Goal: Information Seeking & Learning: Learn about a topic

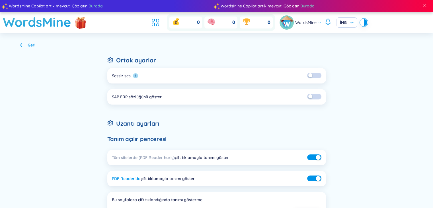
scroll to position [28, 0]
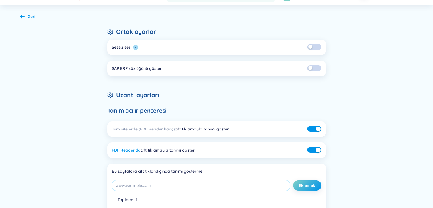
click at [316, 69] on button "button" at bounding box center [314, 68] width 14 height 6
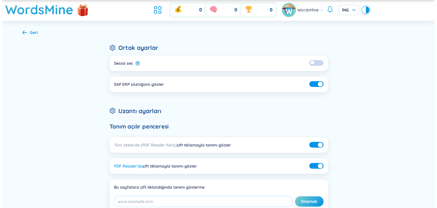
scroll to position [0, 0]
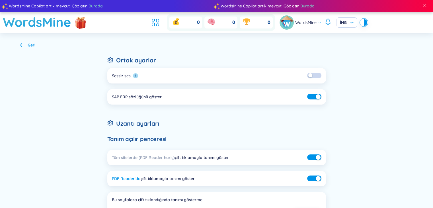
click at [26, 44] on div "Geri" at bounding box center [27, 45] width 15 height 6
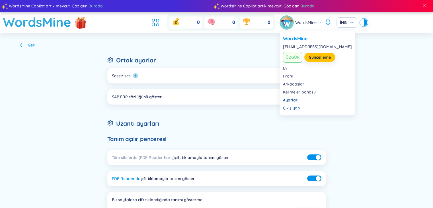
click at [300, 21] on font "WordsMine" at bounding box center [305, 22] width 21 height 5
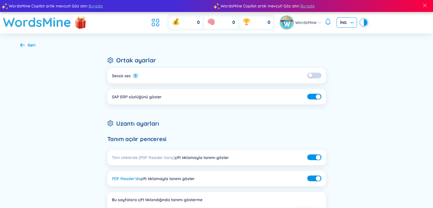
click at [350, 22] on span "İNG" at bounding box center [347, 23] width 14 height 6
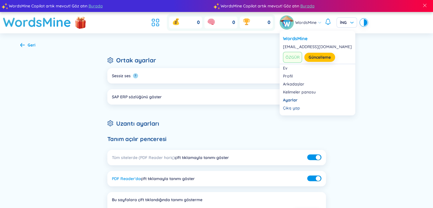
click at [305, 24] on font "WordsMine" at bounding box center [305, 22] width 21 height 5
click at [297, 91] on link "Kelimeler panosu" at bounding box center [317, 92] width 69 height 6
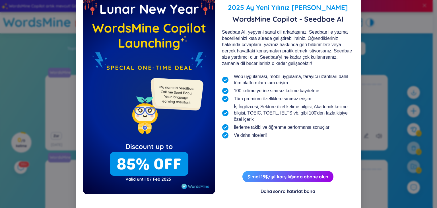
scroll to position [20, 0]
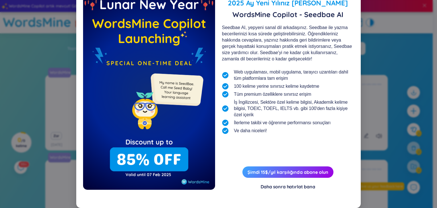
click at [268, 186] on font "Daha sonra hatırlat bana" at bounding box center [288, 187] width 54 height 6
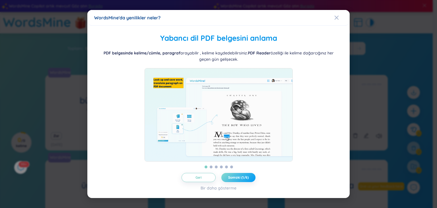
click at [237, 179] on font "Sonraki (1/6)" at bounding box center [238, 177] width 20 height 4
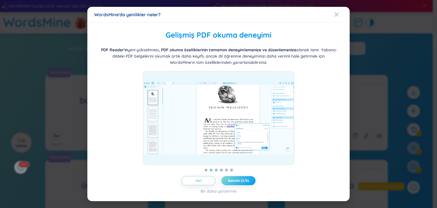
click at [237, 181] on font "Sonraki (2/6)" at bounding box center [238, 180] width 21 height 4
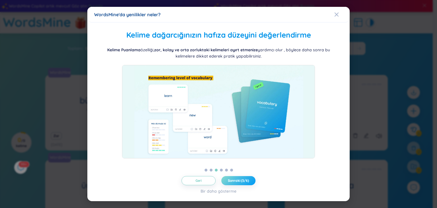
click at [237, 181] on font "Sonraki (3/6)" at bounding box center [238, 180] width 21 height 4
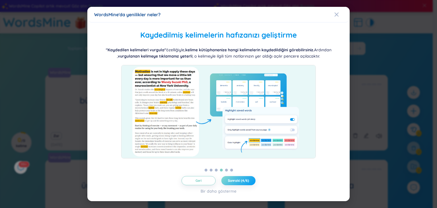
click at [237, 181] on font "Sonraki (4/6)" at bounding box center [238, 180] width 21 height 4
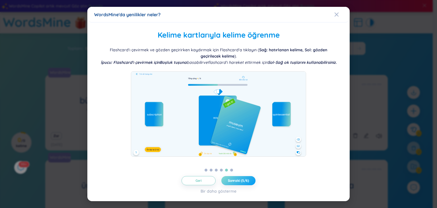
click at [237, 181] on font "Sonraki (5/6)" at bounding box center [238, 180] width 21 height 4
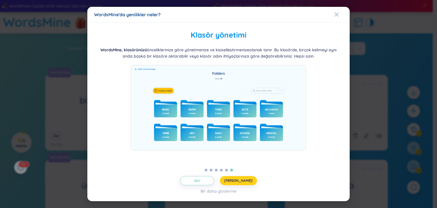
click at [237, 181] on font "[PERSON_NAME]!" at bounding box center [238, 180] width 28 height 4
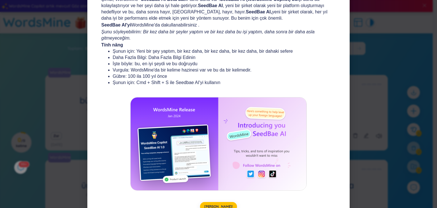
scroll to position [63, 0]
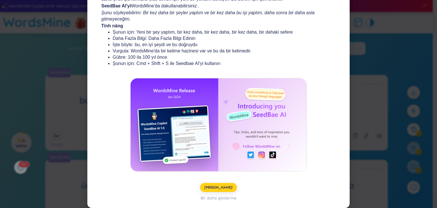
click at [220, 186] on font "[PERSON_NAME]!" at bounding box center [218, 187] width 28 height 4
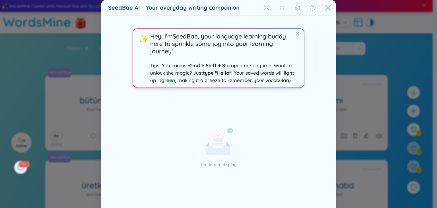
scroll to position [27, 0]
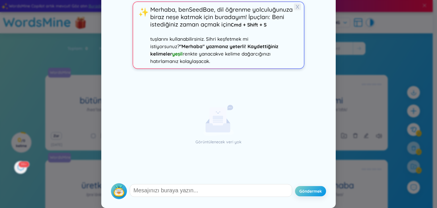
click at [296, 8] on font "X" at bounding box center [298, 6] width 4 height 7
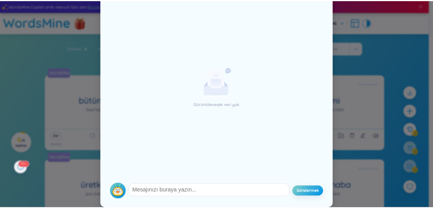
scroll to position [0, 0]
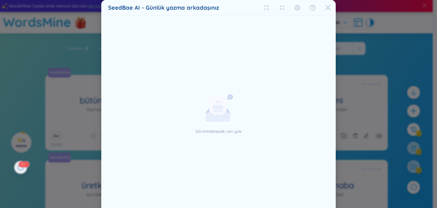
click at [326, 7] on icon "Kapalı" at bounding box center [328, 7] width 5 height 5
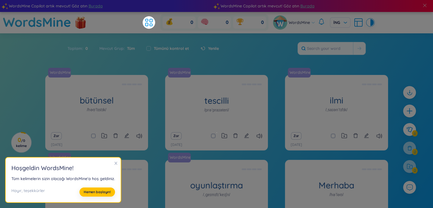
click at [114, 163] on icon "kapalı" at bounding box center [115, 163] width 3 height 3
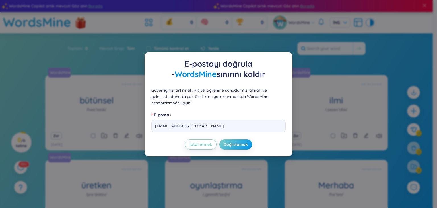
click at [160, 174] on div "E-postayı doğrula - WordsMine sınırını kaldır Güvenliğinizi artırmak, kişisel ö…" at bounding box center [218, 104] width 437 height 208
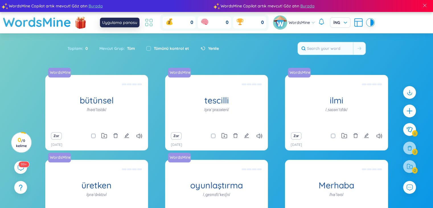
click at [152, 24] on icon at bounding box center [151, 25] width 3 height 2
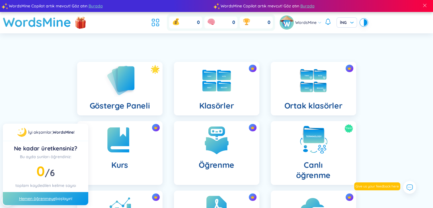
click at [137, 80] on div "Gösterge Paneli" at bounding box center [119, 89] width 85 height 54
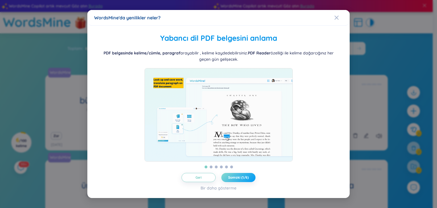
click at [238, 179] on font "Sonraki (1/6)" at bounding box center [238, 177] width 20 height 4
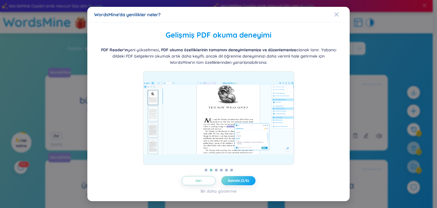
click at [238, 178] on font "Sonraki (2/6)" at bounding box center [238, 180] width 21 height 4
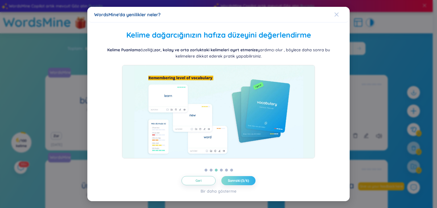
click at [336, 16] on icon "Kapalı" at bounding box center [336, 14] width 5 height 5
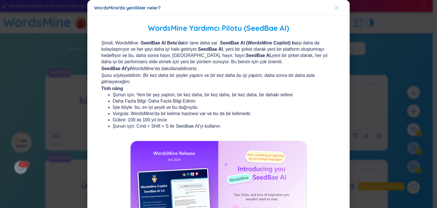
click at [334, 8] on icon "Kapalı" at bounding box center [336, 7] width 5 height 5
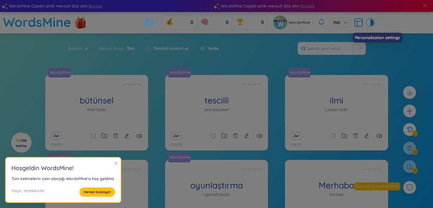
click at [355, 25] on icon at bounding box center [358, 22] width 10 height 10
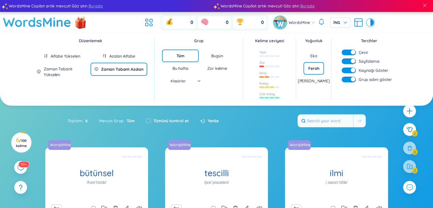
click at [201, 81] on div "Tüm Bugün Bu hafta Zor kelime Klasörler" at bounding box center [199, 69] width 74 height 38
click at [315, 78] on font "[PERSON_NAME]" at bounding box center [314, 80] width 32 height 5
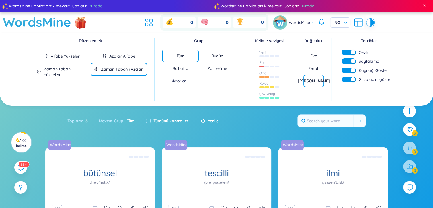
drag, startPoint x: 314, startPoint y: 67, endPoint x: 314, endPoint y: 71, distance: 3.7
click at [314, 67] on font "Ferah" at bounding box center [313, 68] width 11 height 5
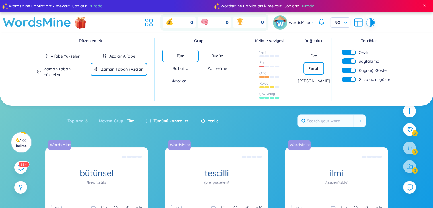
click at [313, 82] on font "[PERSON_NAME]" at bounding box center [314, 80] width 32 height 5
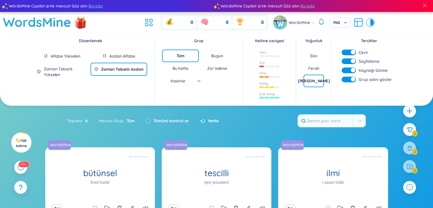
click at [313, 67] on font "Ferah" at bounding box center [313, 68] width 11 height 5
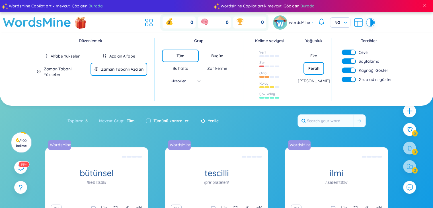
click at [312, 46] on div "Yoğunluk Eko [PERSON_NAME]" at bounding box center [313, 63] width 20 height 50
click at [314, 55] on font "Eko" at bounding box center [313, 55] width 7 height 5
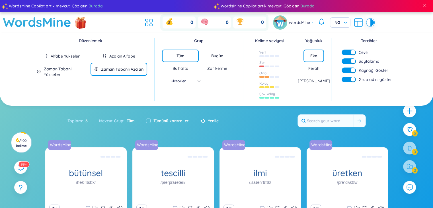
click at [314, 68] on font "Ferah" at bounding box center [313, 68] width 11 height 5
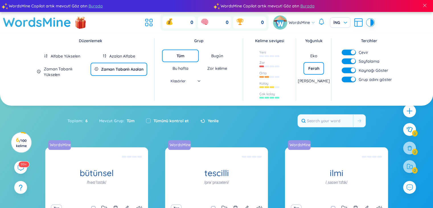
click at [370, 19] on div at bounding box center [371, 22] width 3 height 7
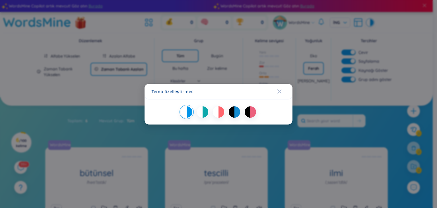
click at [219, 110] on div at bounding box center [222, 111] width 6 height 11
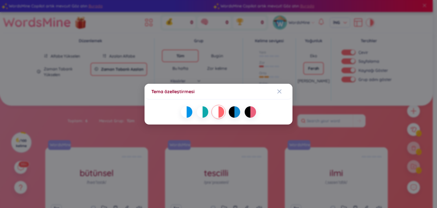
click at [236, 112] on div at bounding box center [238, 111] width 6 height 11
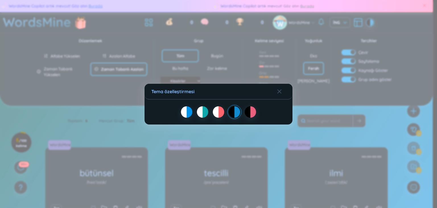
click at [203, 111] on div at bounding box center [206, 111] width 6 height 11
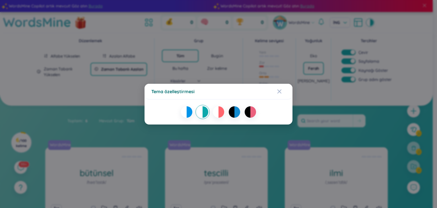
click at [375, 111] on div "Tema özelleştirmesi" at bounding box center [218, 104] width 437 height 208
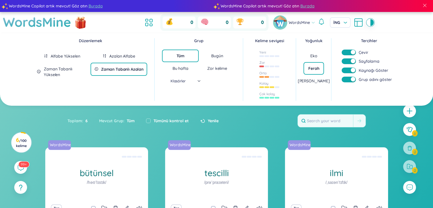
click at [252, 108] on section "Düzenlemek Alfabe Yükselen Azalan Alfabe Zaman Tabanlı Yükselen Zaman Tabanlı A…" at bounding box center [216, 179] width 433 height 293
click at [425, 3] on span at bounding box center [424, 5] width 5 height 5
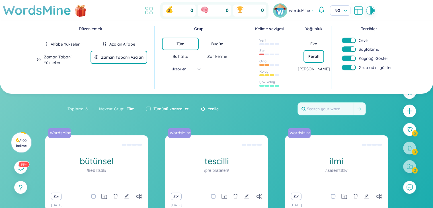
click at [144, 11] on icon at bounding box center [149, 10] width 10 height 10
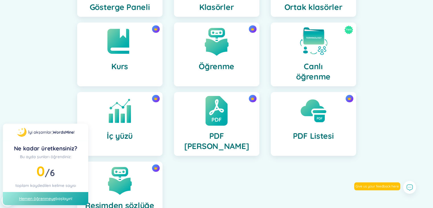
scroll to position [58, 0]
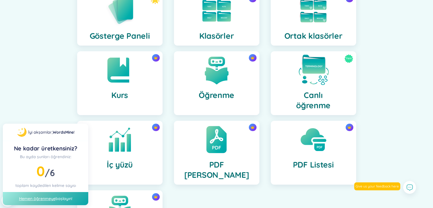
click at [308, 83] on img at bounding box center [313, 69] width 31 height 31
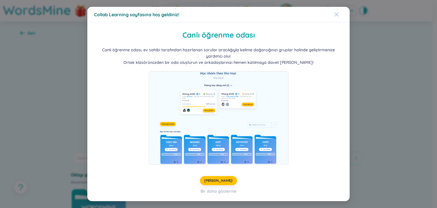
click at [336, 16] on icon "Kapalı" at bounding box center [336, 14] width 5 height 5
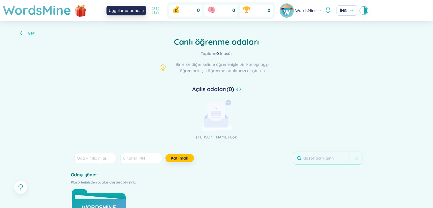
click at [154, 8] on icon at bounding box center [155, 10] width 10 height 10
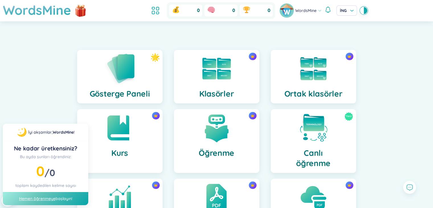
click at [131, 84] on img at bounding box center [119, 68] width 31 height 32
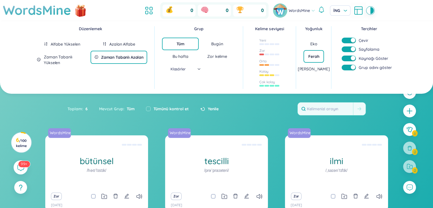
click at [19, 163] on sup "99+" at bounding box center [24, 164] width 12 height 6
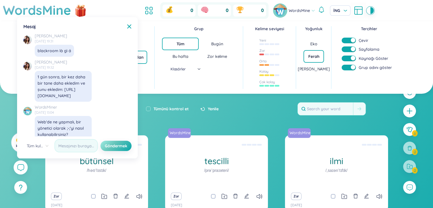
scroll to position [5763, 0]
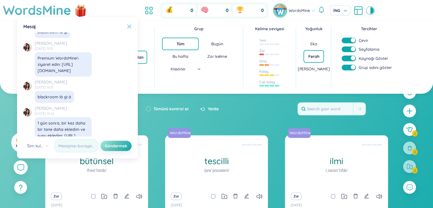
click at [129, 27] on icon at bounding box center [129, 26] width 4 height 4
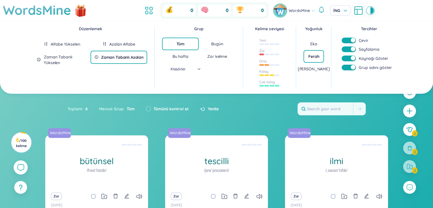
scroll to position [6560, 0]
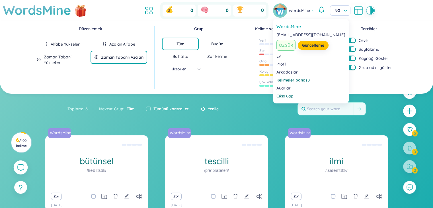
click at [294, 10] on font "WordsMine" at bounding box center [299, 10] width 21 height 5
click at [294, 82] on link "Kelimeler panosu" at bounding box center [310, 80] width 69 height 6
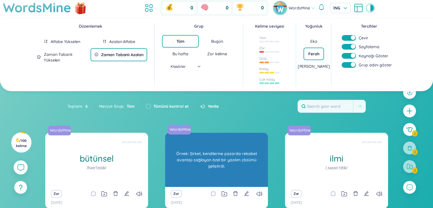
scroll to position [0, 0]
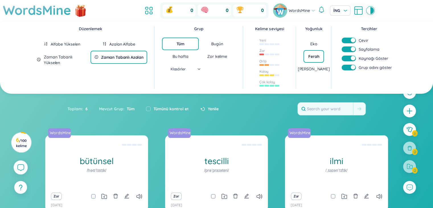
click at [394, 44] on div "Çevir Sayfalama Kaynağı Göster Grup adını göster" at bounding box center [369, 56] width 61 height 36
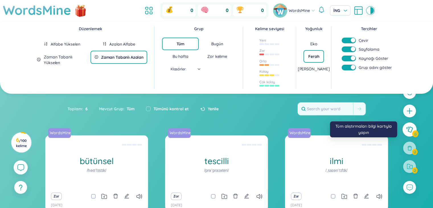
click at [409, 127] on icon at bounding box center [409, 129] width 7 height 6
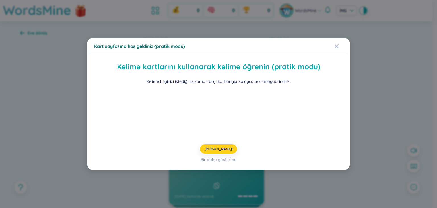
click at [219, 151] on font "[PERSON_NAME]!" at bounding box center [218, 149] width 28 height 4
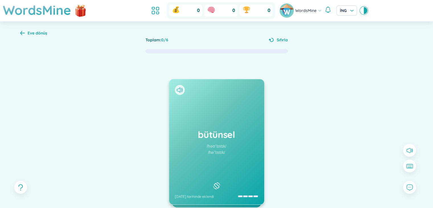
click at [238, 139] on h1 "bütünsel" at bounding box center [217, 134] width 84 height 13
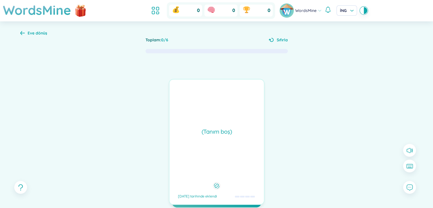
click at [237, 139] on div "(Tanım boş) [DATE] tarihinde eklendi" at bounding box center [217, 142] width 96 height 126
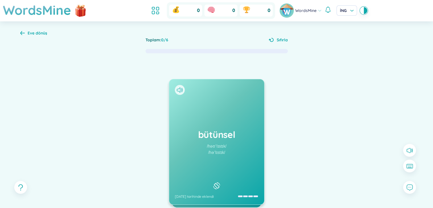
click at [242, 137] on h1 "bütünsel" at bounding box center [217, 134] width 84 height 13
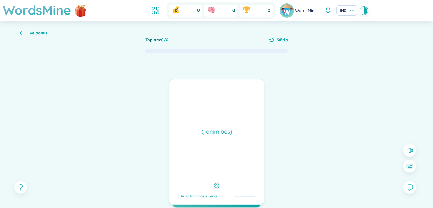
click at [247, 135] on div "(Tanım boş)" at bounding box center [216, 131] width 89 height 8
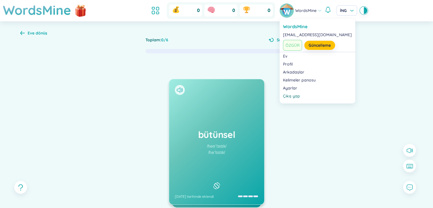
click at [293, 10] on img at bounding box center [286, 10] width 14 height 14
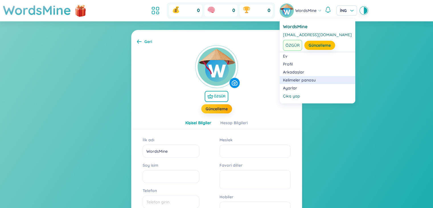
click at [304, 80] on link "Kelimeler panosu" at bounding box center [317, 80] width 69 height 6
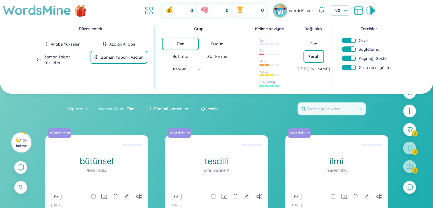
click at [50, 56] on font "Zaman Tabanlı Yükselen" at bounding box center [58, 59] width 28 height 11
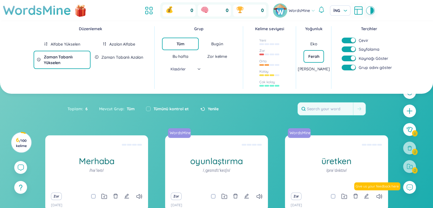
click at [105, 55] on font "Zaman Tabanlı Azalan" at bounding box center [122, 57] width 42 height 5
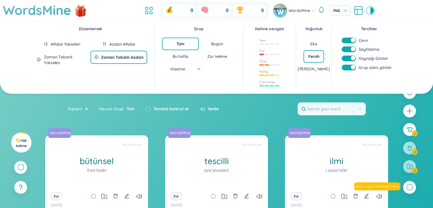
click at [116, 45] on font "Azalan Alfabe" at bounding box center [122, 44] width 26 height 5
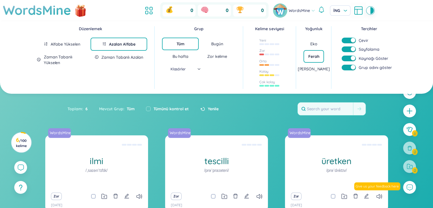
click at [223, 45] on font "Bugün" at bounding box center [217, 43] width 12 height 5
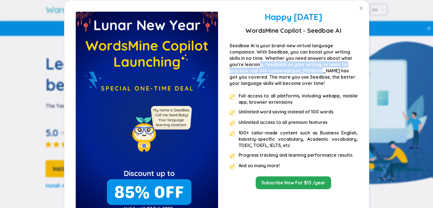
drag, startPoint x: 258, startPoint y: 66, endPoint x: 317, endPoint y: 70, distance: 59.3
click at [317, 70] on div "Seedbae AI is your brand-new virtual language companion. With Seedbae, you can …" at bounding box center [293, 64] width 128 height 44
